Goal: Navigation & Orientation: Go to known website

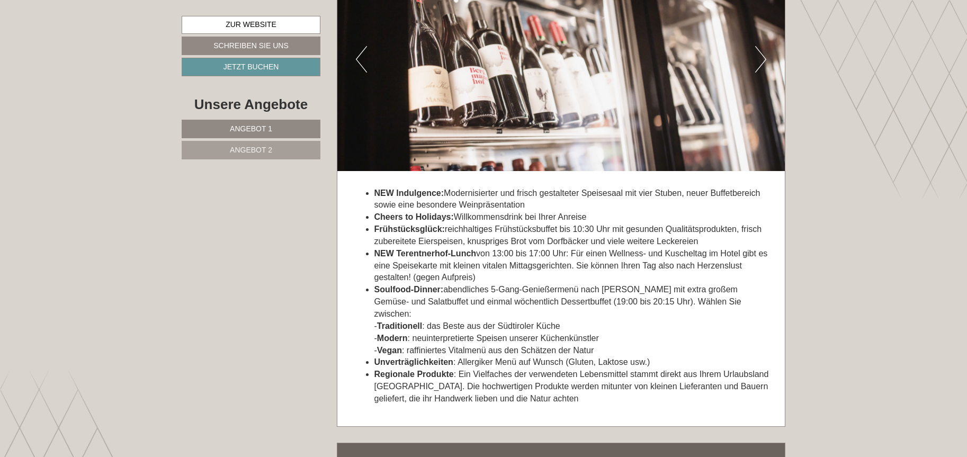
scroll to position [2817, 0]
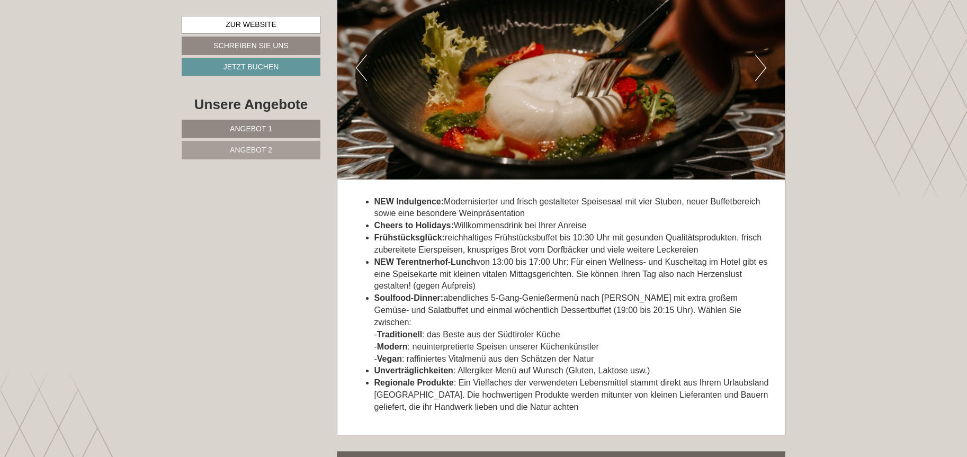
click at [232, 148] on span "Angebot 2" at bounding box center [251, 150] width 42 height 8
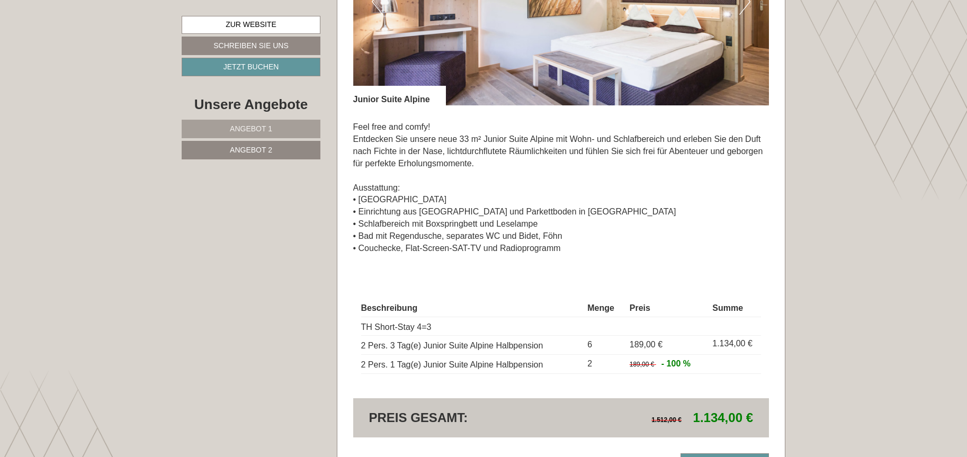
scroll to position [893, 0]
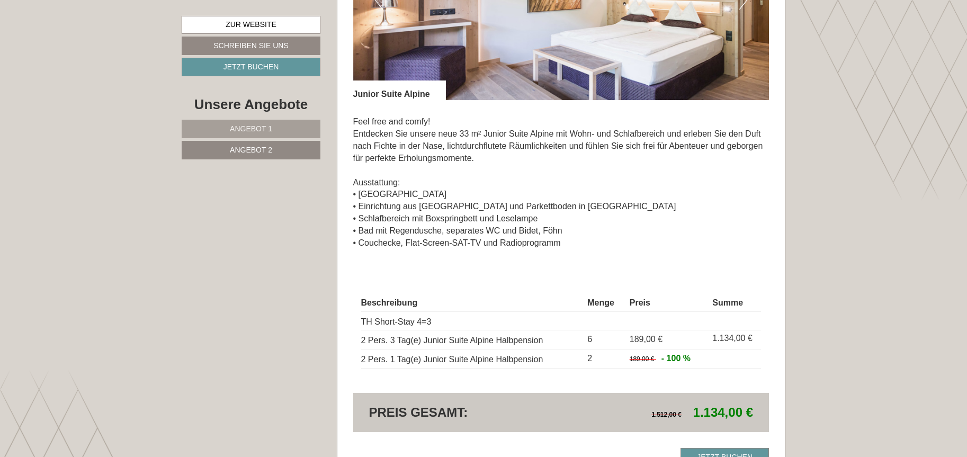
click at [261, 126] on span "Angebot 1" at bounding box center [251, 128] width 42 height 8
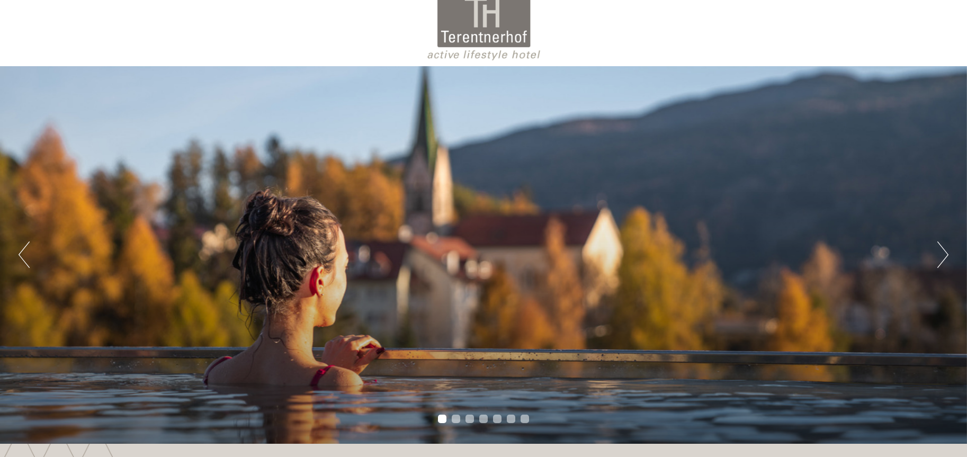
scroll to position [6, 0]
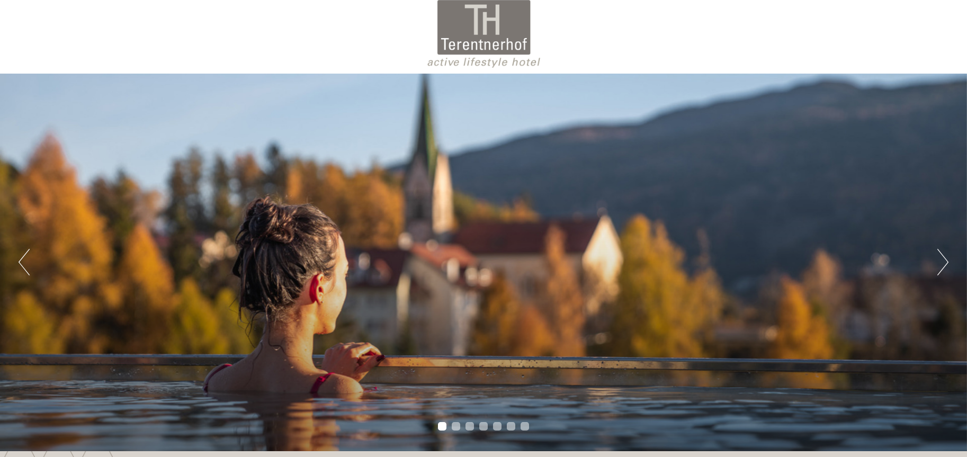
click at [454, 427] on li "2" at bounding box center [456, 426] width 8 height 8
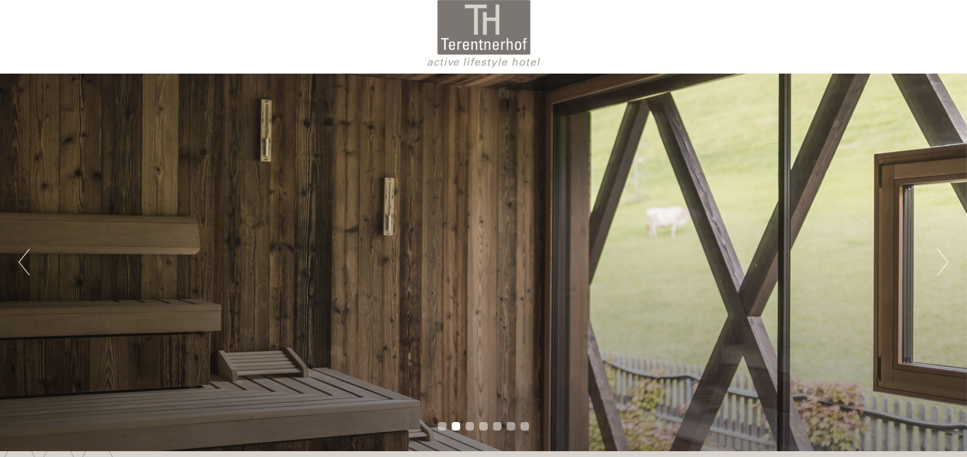
click at [472, 426] on li "3" at bounding box center [469, 426] width 8 height 8
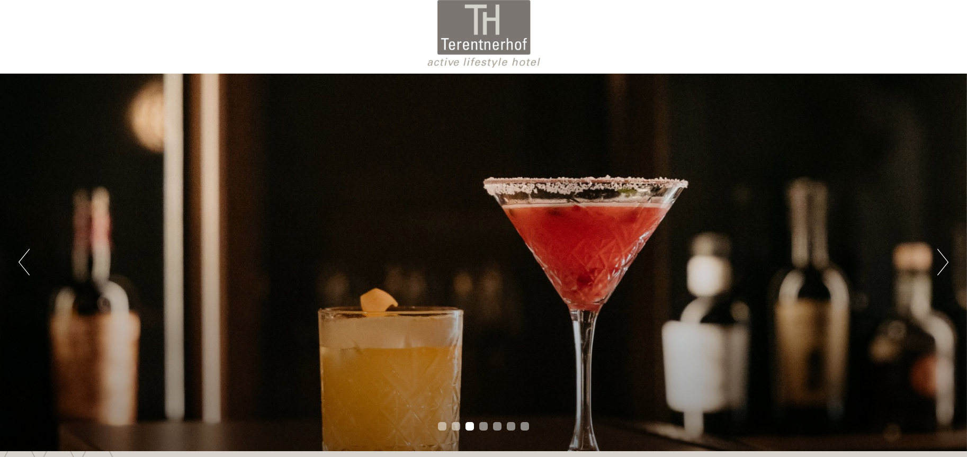
click at [483, 425] on li "4" at bounding box center [483, 426] width 8 height 8
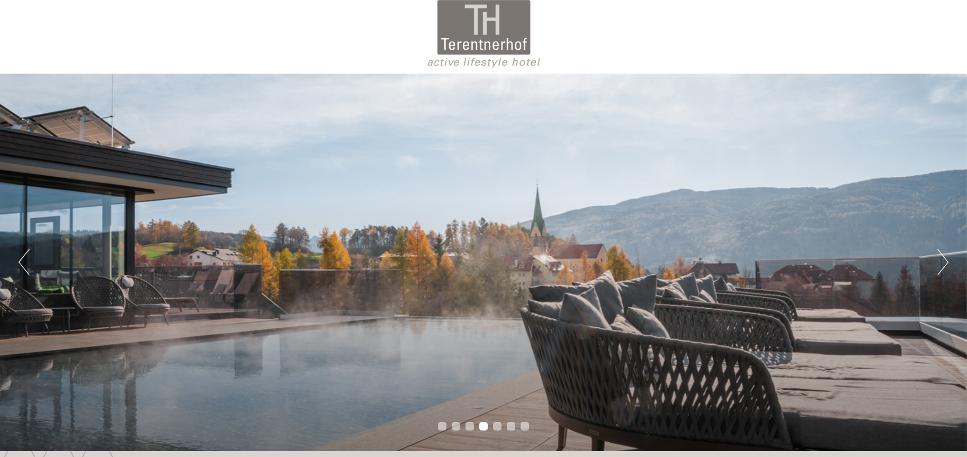
click at [496, 427] on li "5" at bounding box center [497, 426] width 8 height 8
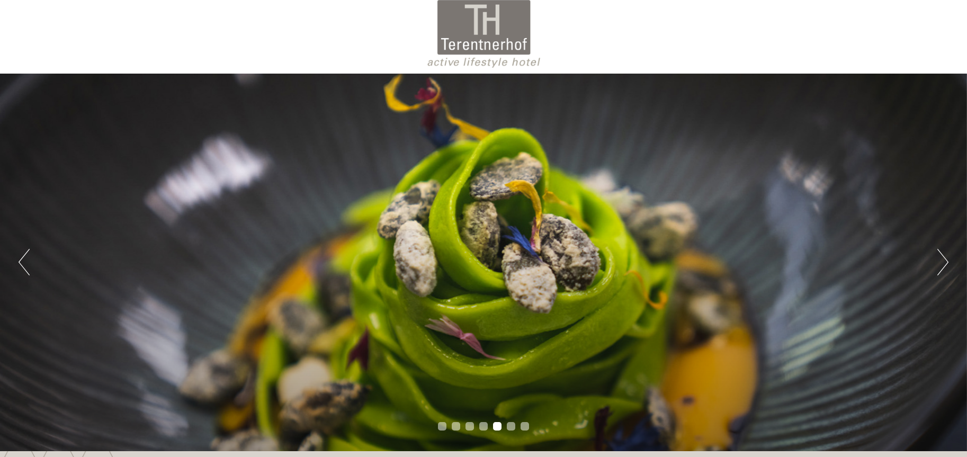
click at [507, 426] on li "6" at bounding box center [511, 426] width 8 height 8
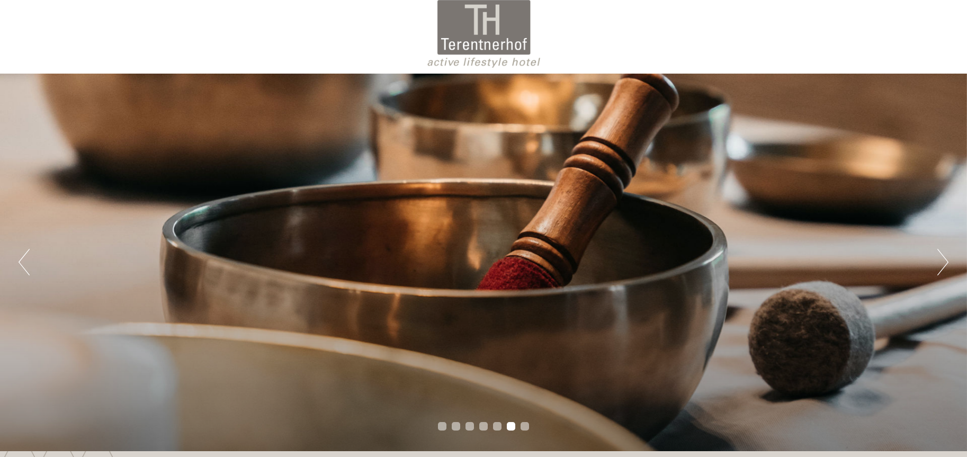
click at [523, 427] on li "7" at bounding box center [525, 426] width 8 height 8
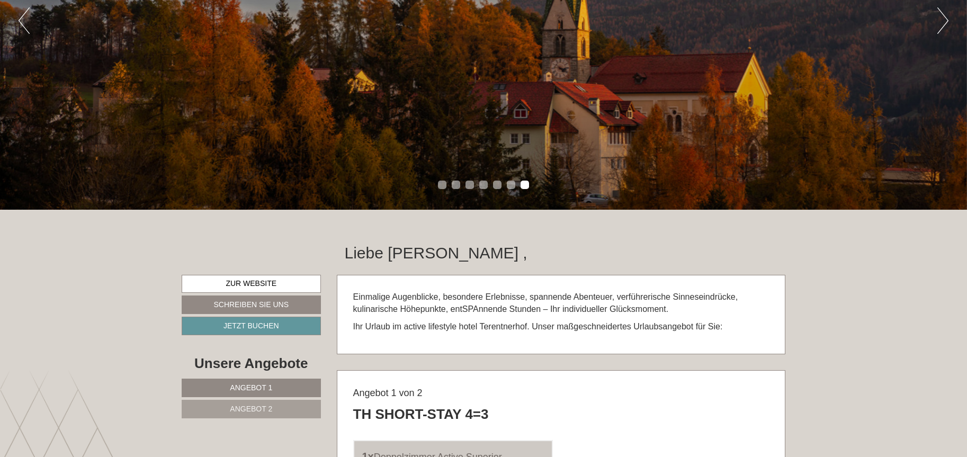
scroll to position [245, 0]
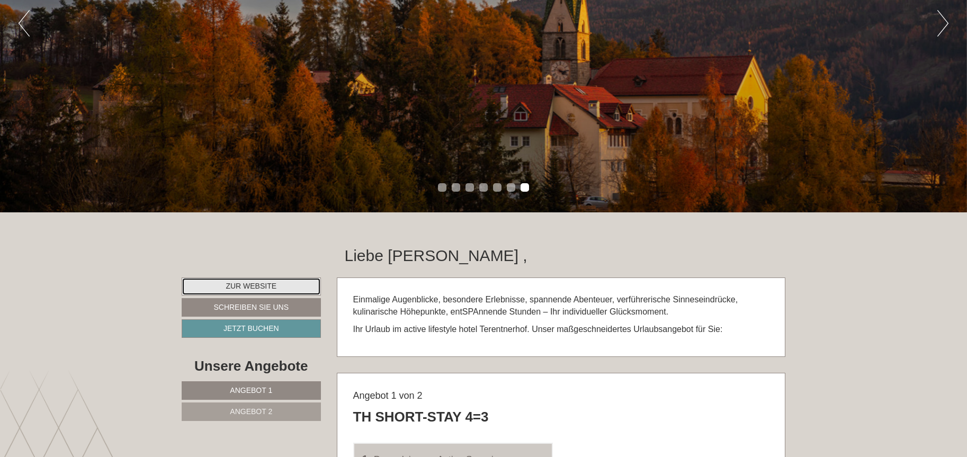
click at [246, 288] on link "Zur Website" at bounding box center [251, 286] width 139 height 18
